Goal: Find specific page/section: Find specific page/section

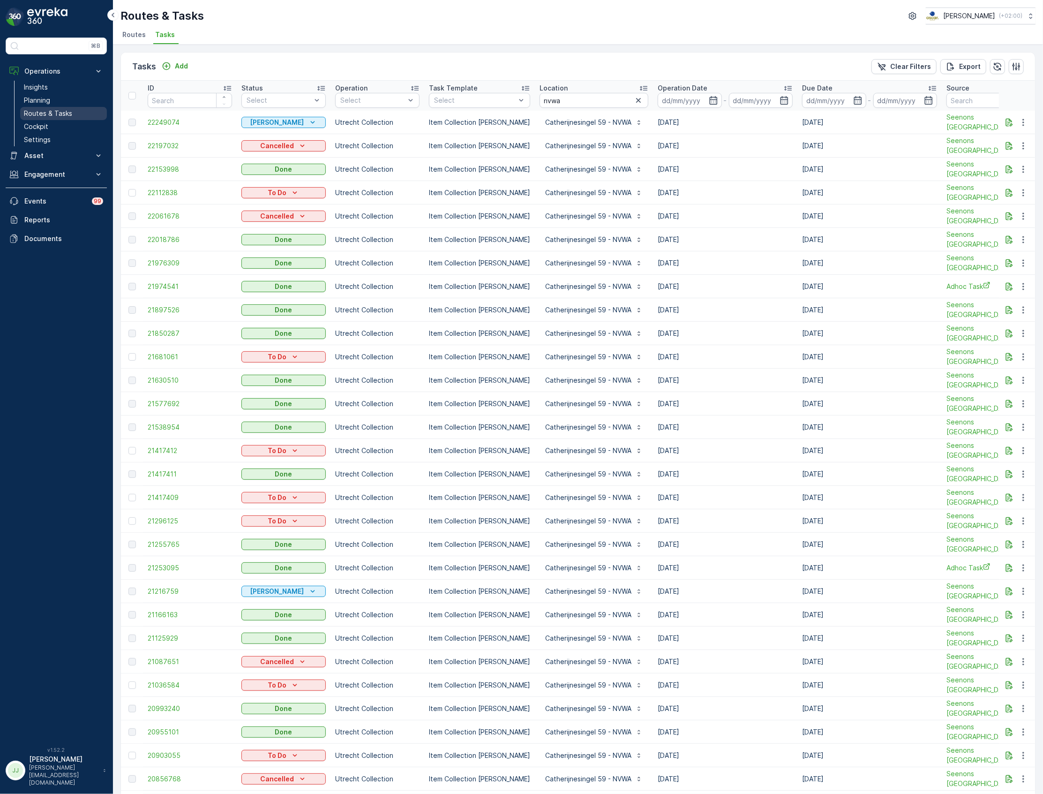
click at [79, 115] on link "Routes & Tasks" at bounding box center [63, 113] width 87 height 13
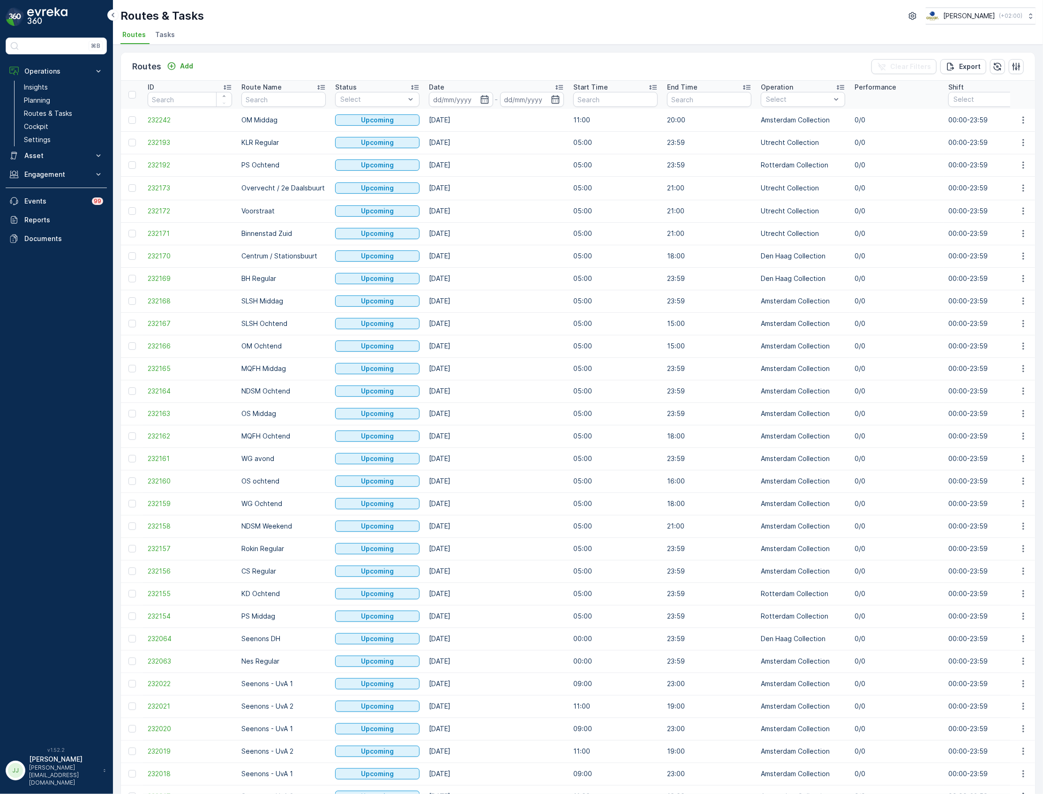
click at [158, 34] on span "Tasks" at bounding box center [165, 34] width 20 height 9
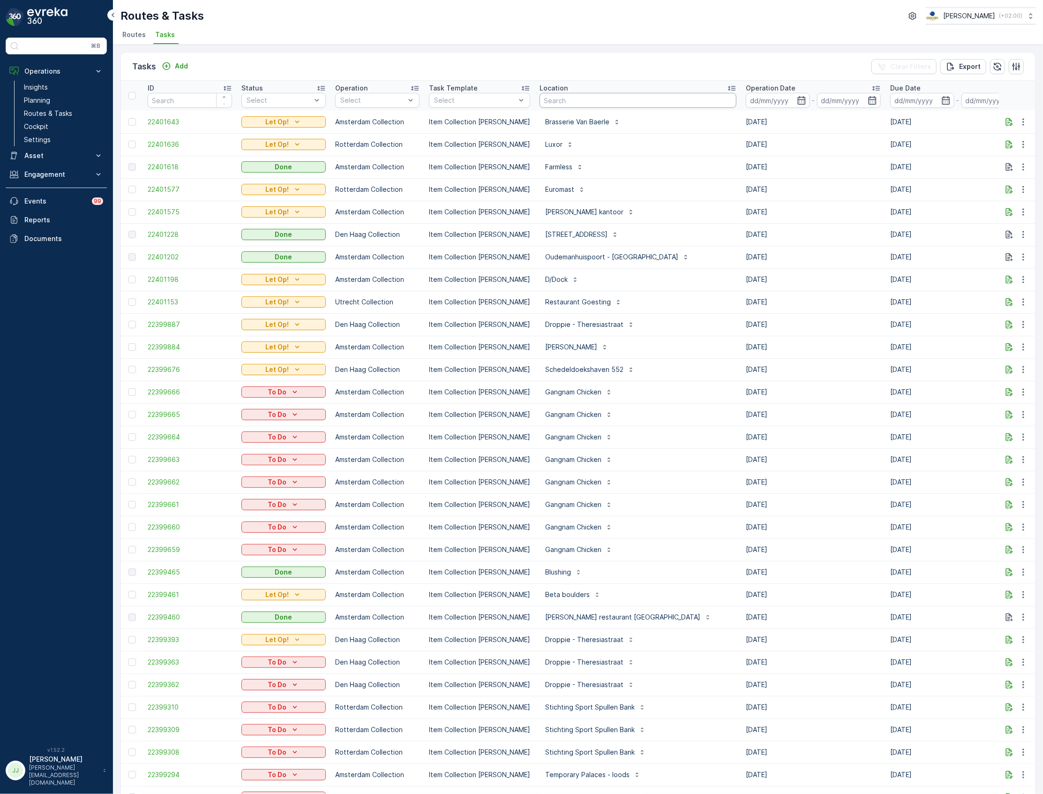
click at [550, 99] on input "text" at bounding box center [638, 100] width 197 height 15
type input "bar bet"
